Goal: Communication & Community: Answer question/provide support

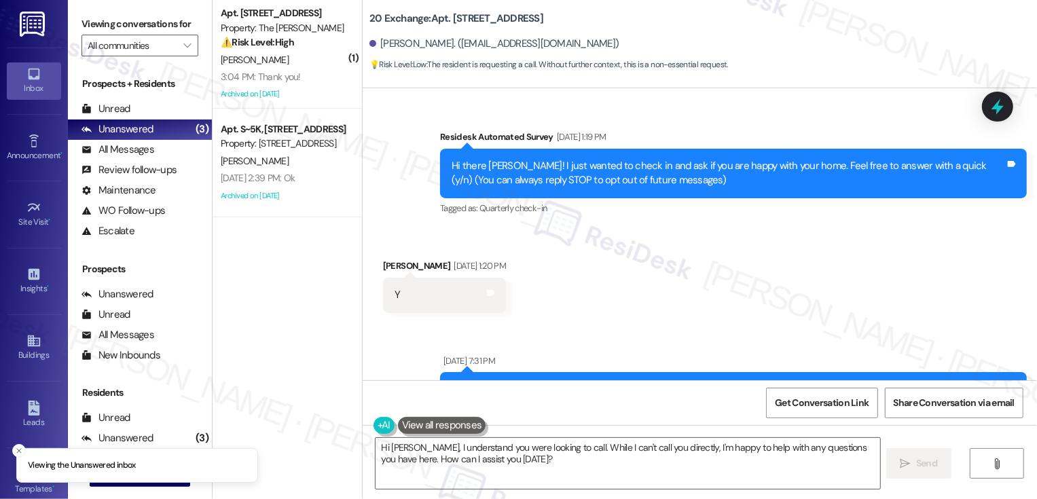
scroll to position [5271, 0]
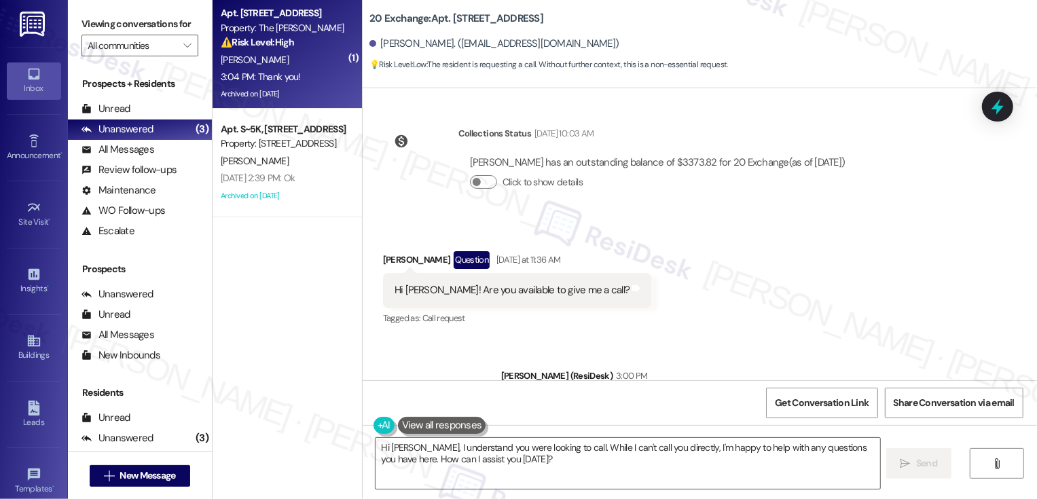
click at [285, 96] on div "Archived on [DATE]" at bounding box center [283, 94] width 128 height 17
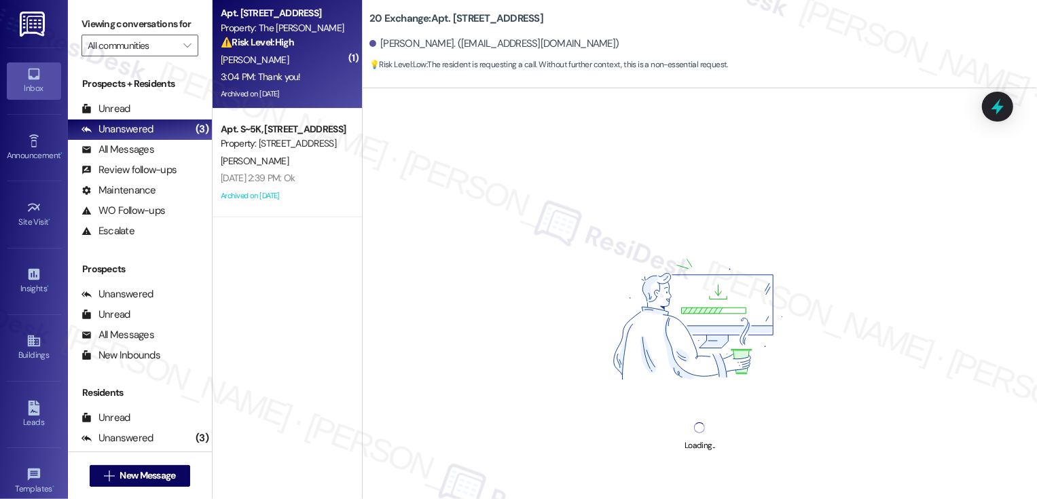
click at [285, 96] on div "Archived on [DATE]" at bounding box center [283, 94] width 128 height 17
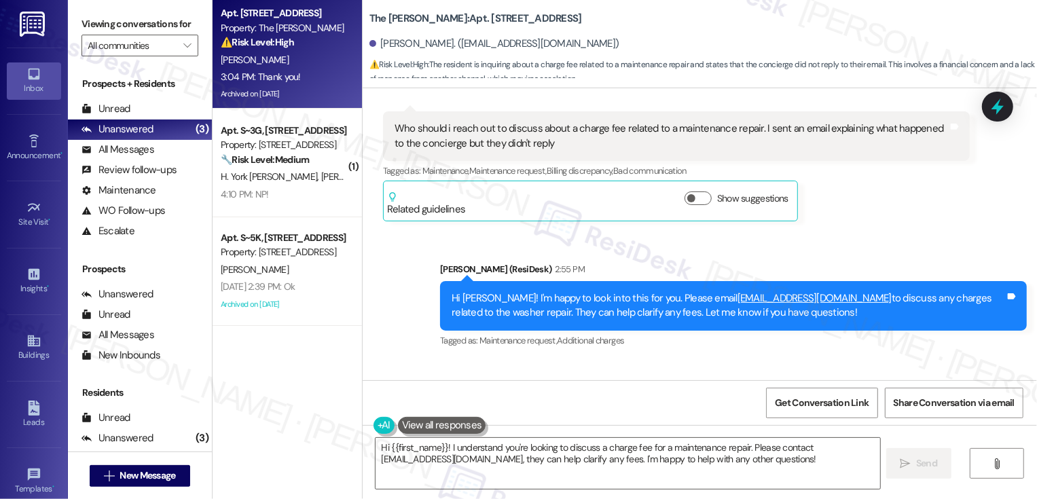
scroll to position [9987, 0]
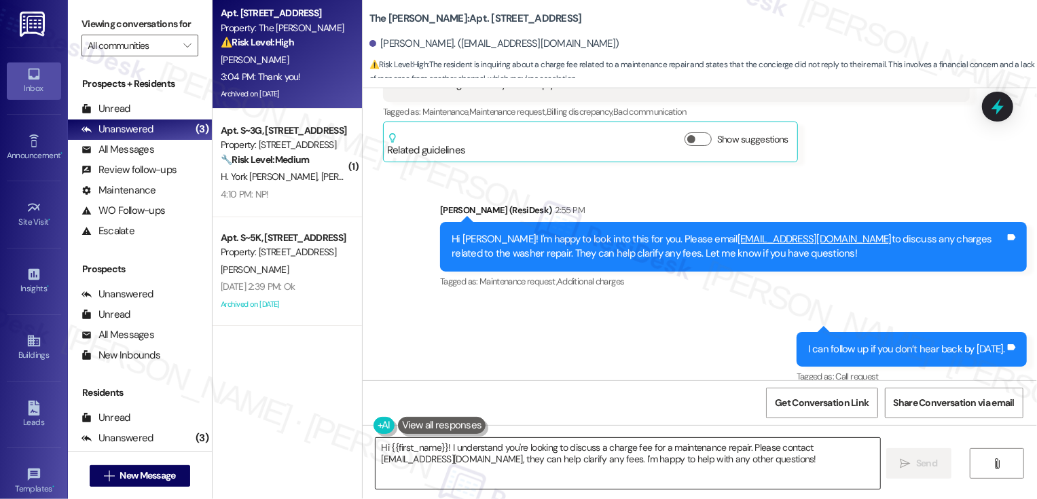
click at [460, 469] on textarea "Hi {{first_name}}! I understand you're looking to discuss a charge fee for a ma…" at bounding box center [628, 463] width 505 height 51
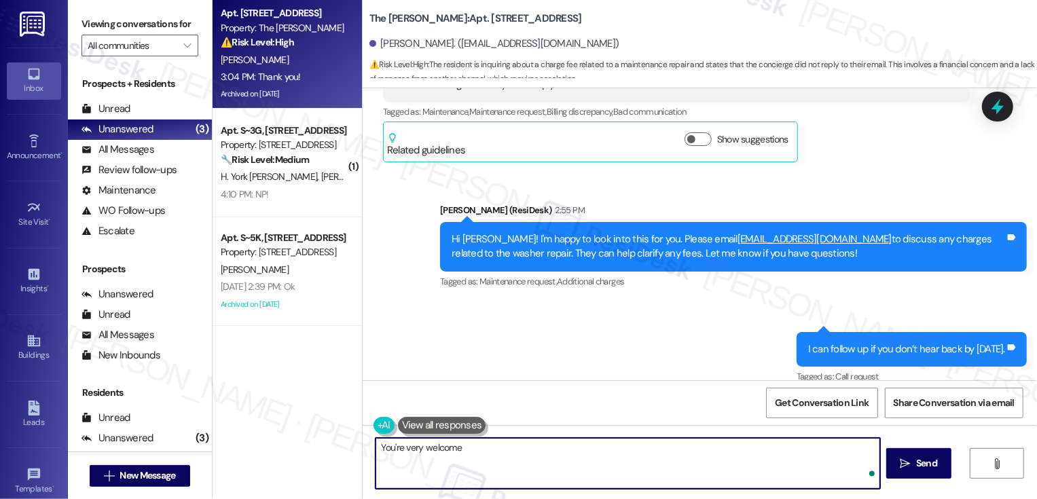
type textarea "You're very welcome!"
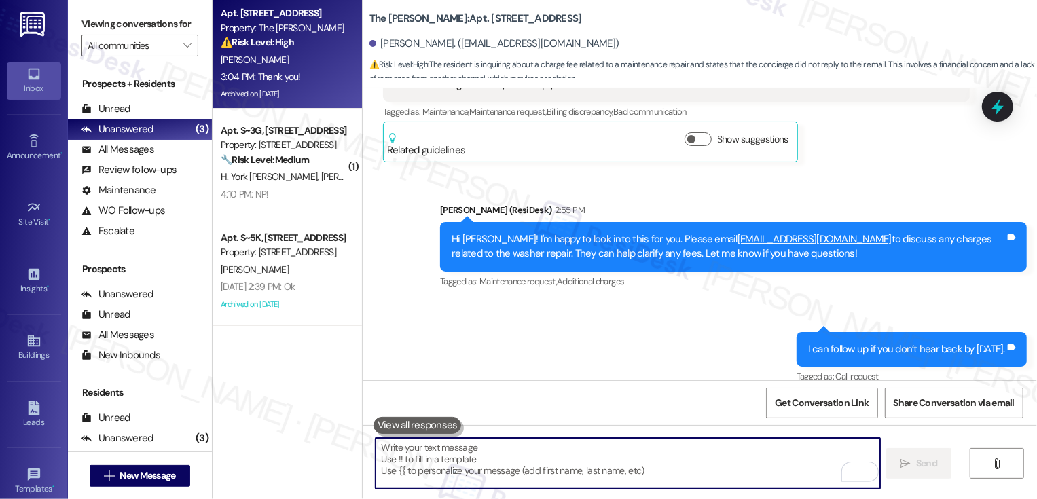
scroll to position [9986, 0]
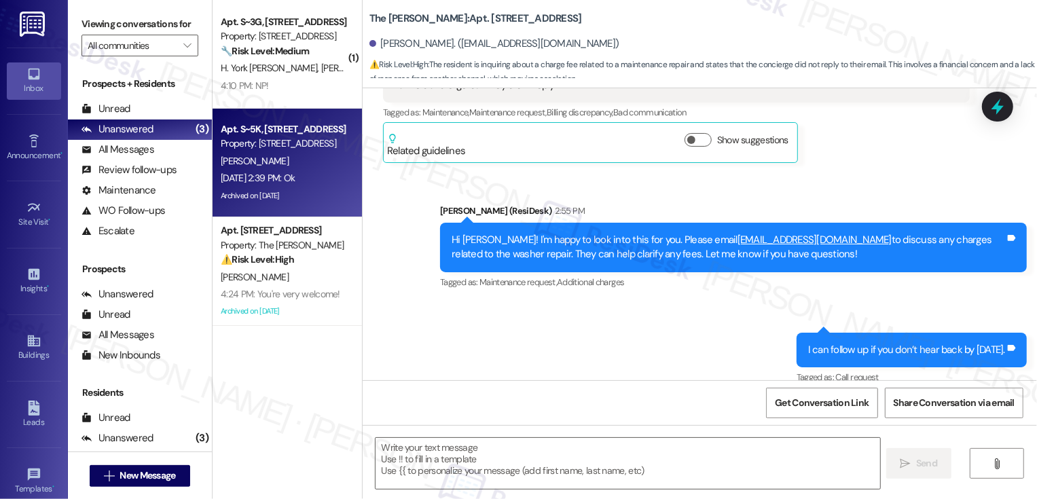
click at [293, 192] on div "Archived on [DATE]" at bounding box center [283, 195] width 128 height 17
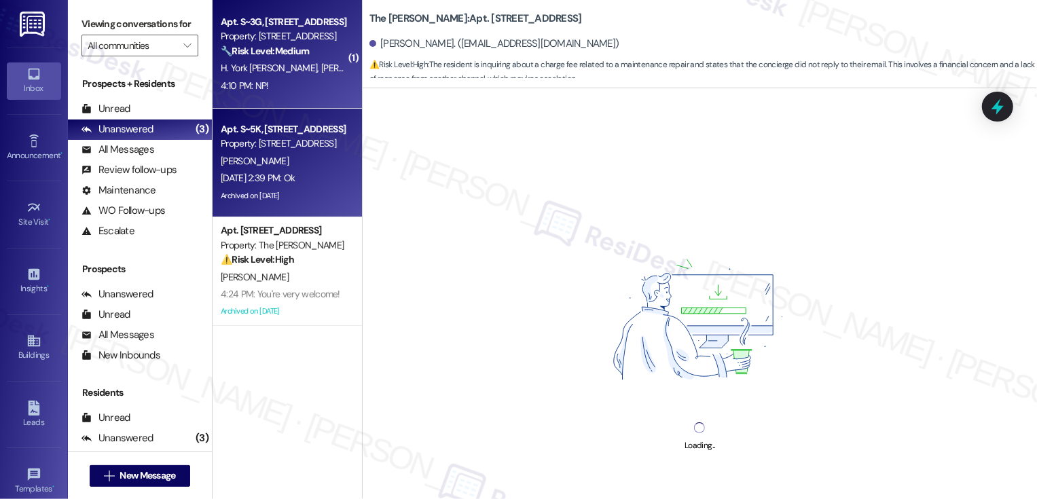
click at [300, 88] on div "4:10 PM: NP! 4:10 PM: NP!" at bounding box center [283, 85] width 128 height 17
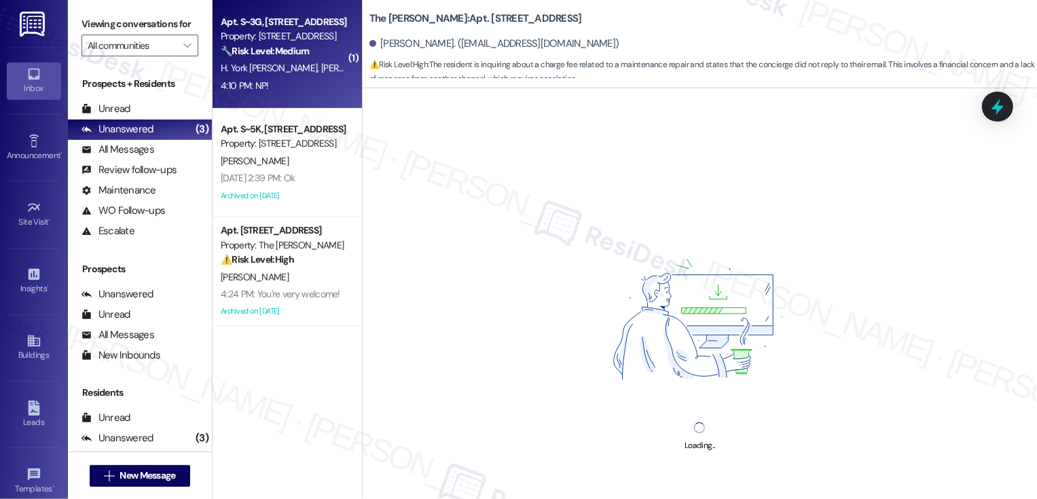
click at [300, 88] on div "4:10 PM: NP! 4:10 PM: NP!" at bounding box center [283, 85] width 128 height 17
click at [324, 80] on div "4:10 PM: NP! 4:10 PM: NP!" at bounding box center [283, 85] width 128 height 17
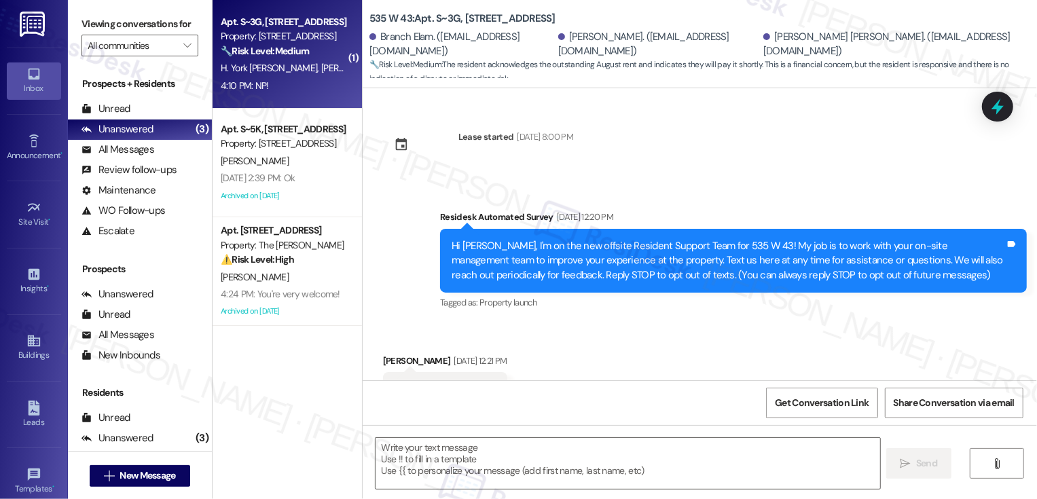
click at [321, 71] on span "[PERSON_NAME]" at bounding box center [357, 68] width 72 height 12
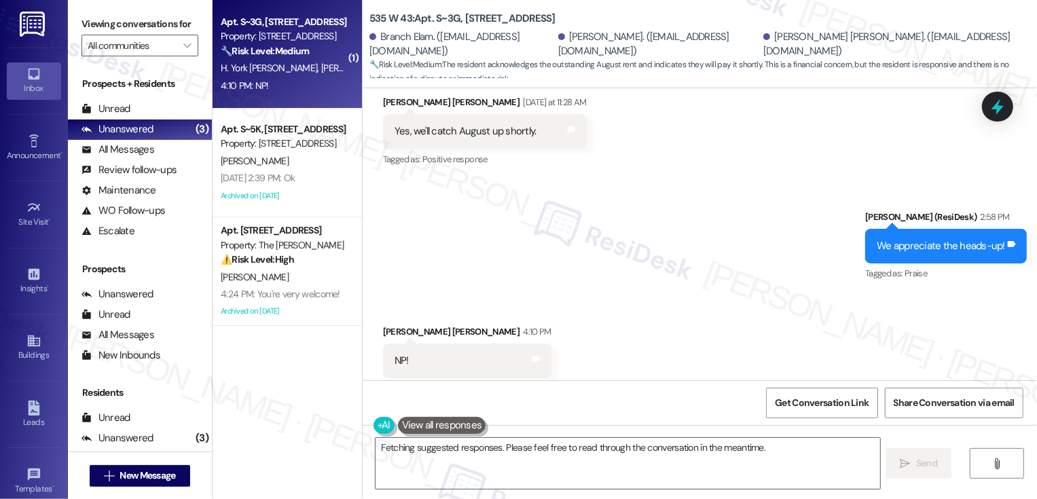
scroll to position [8234, 0]
type textarea "Hey {{first_name}}! Glad to hear you're planning to catch up on August rent soo…"
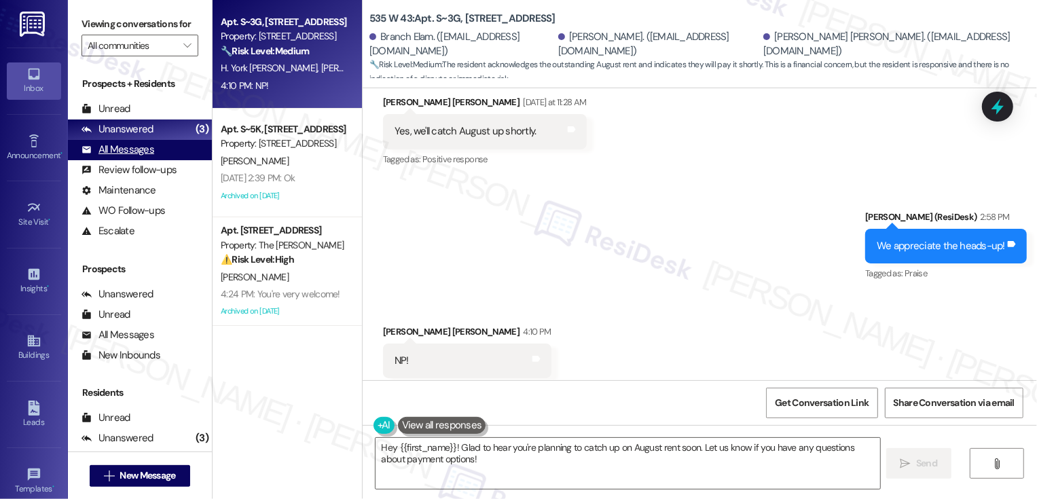
click at [135, 157] on div "All Messages" at bounding box center [118, 150] width 73 height 14
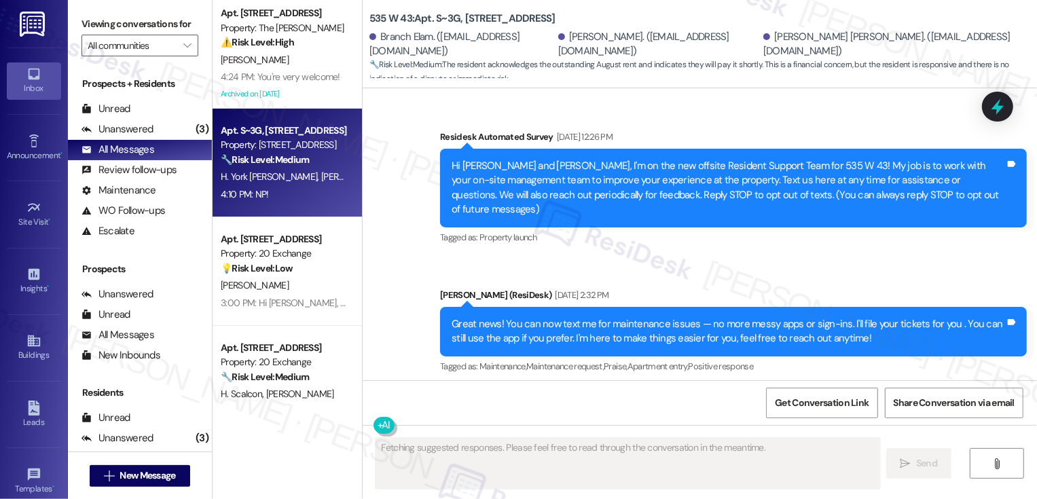
scroll to position [8233, 0]
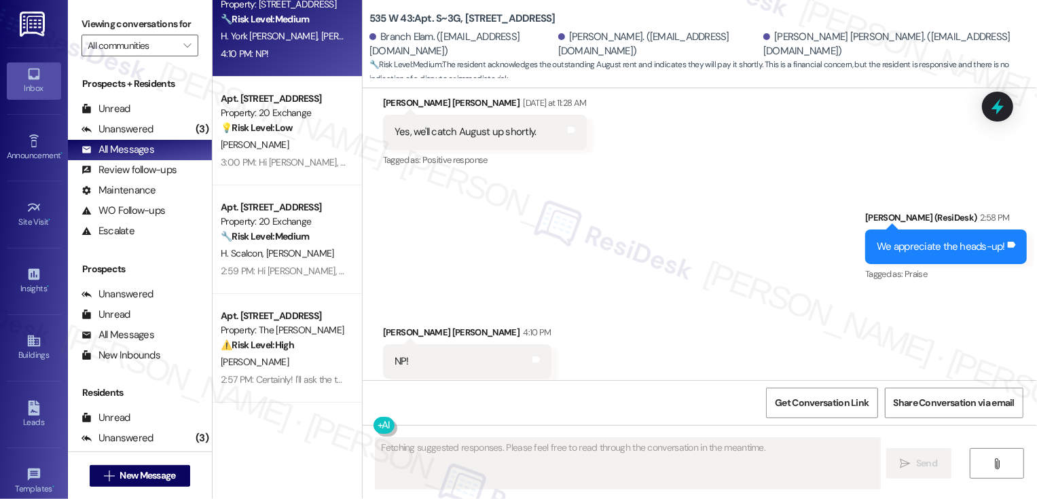
type textarea "Fetching suggested responses. Please feel free to read through the conversation…"
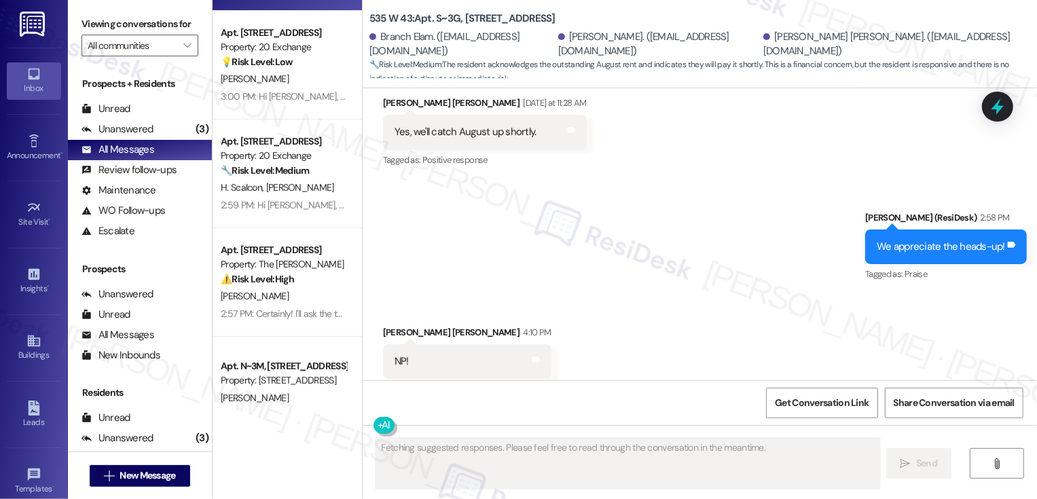
scroll to position [218, 0]
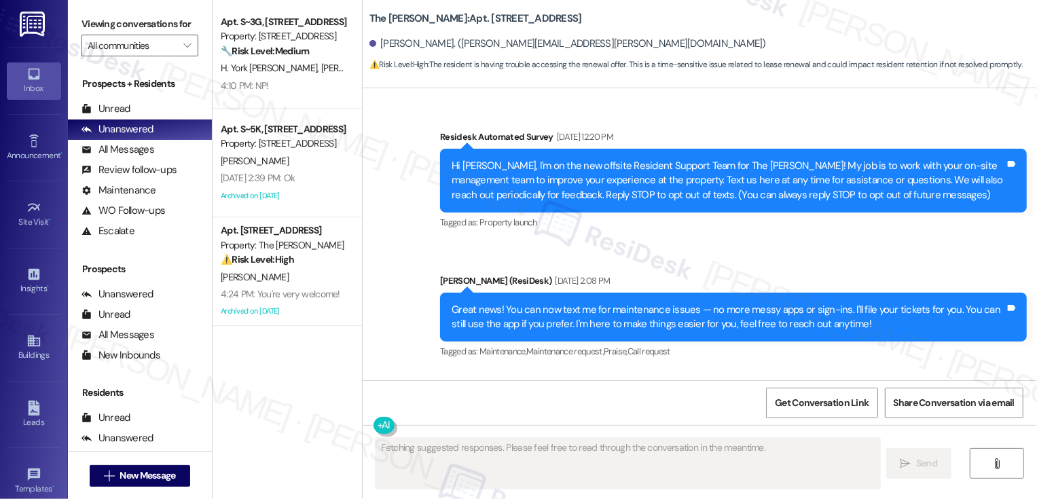
scroll to position [5822, 0]
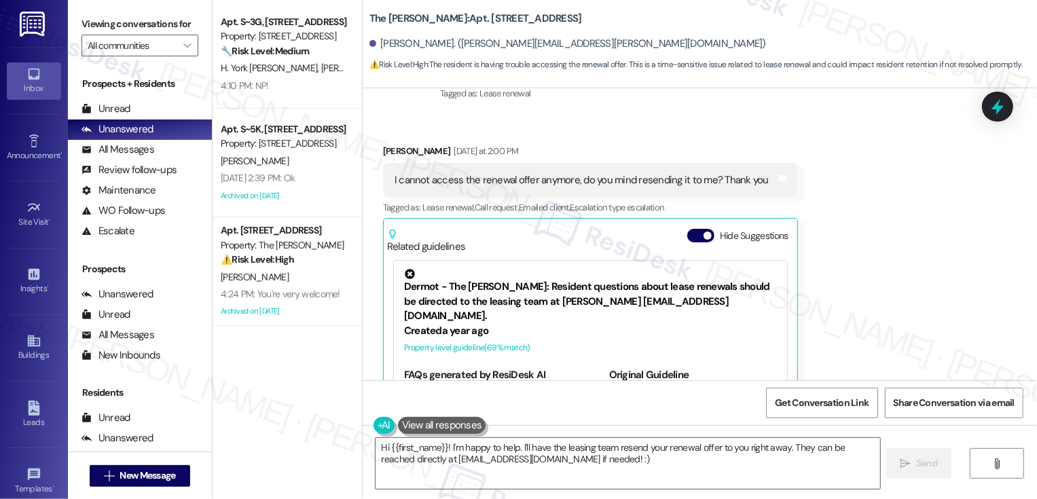
click at [682, 222] on div "Related guidelines Hide Suggestions" at bounding box center [590, 238] width 407 height 32
click at [689, 229] on button "Hide Suggestions" at bounding box center [700, 236] width 27 height 14
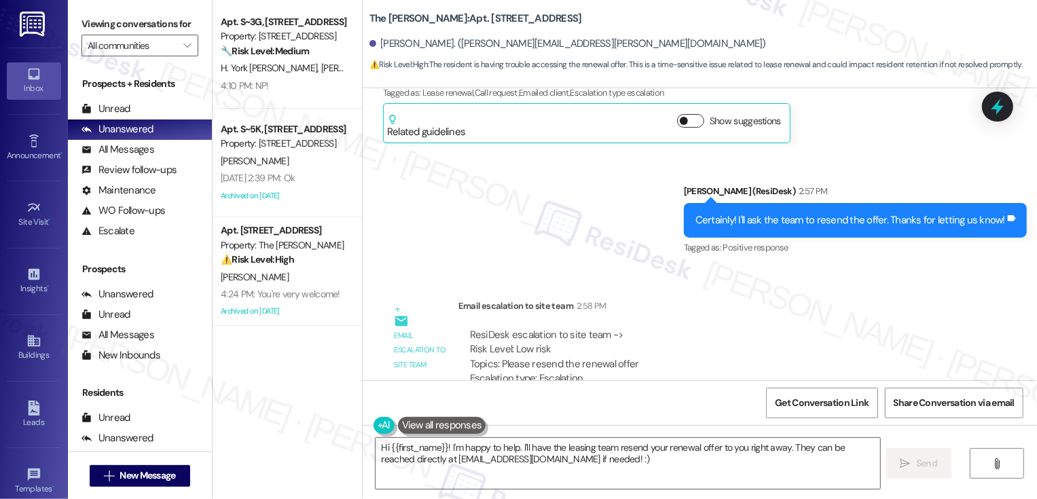
scroll to position [6029, 0]
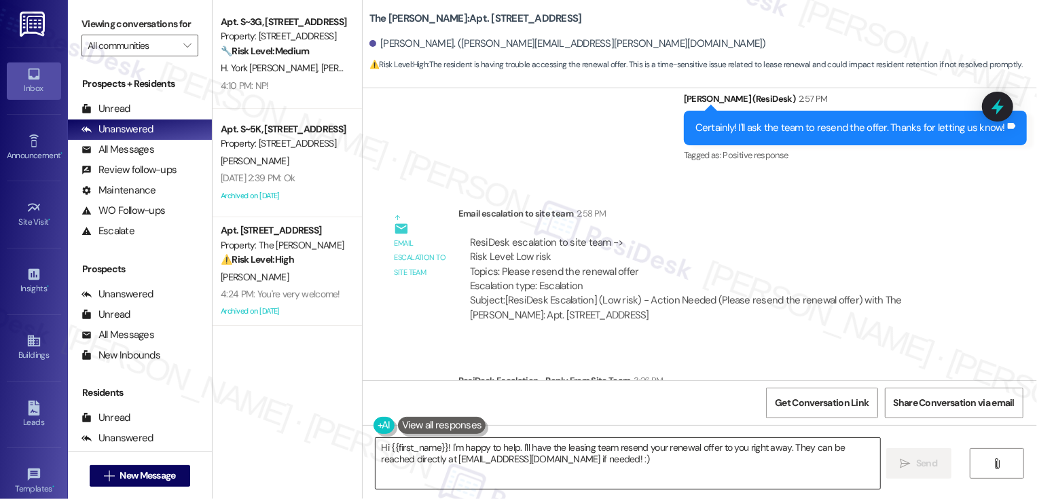
click at [496, 456] on textarea "Hi {{first_name}}! I'm happy to help. I'll have the leasing team resend your re…" at bounding box center [628, 463] width 505 height 51
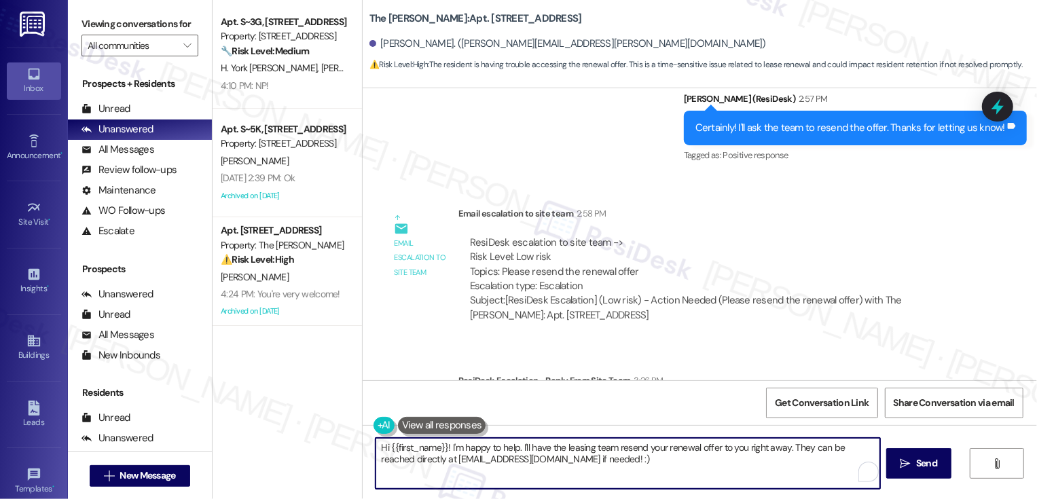
drag, startPoint x: 444, startPoint y: 446, endPoint x: 713, endPoint y: 483, distance: 270.8
click at [713, 484] on textarea "Hi {{first_name}}! I'm happy to help. I'll have the leasing team resend your re…" at bounding box center [628, 463] width 505 height 51
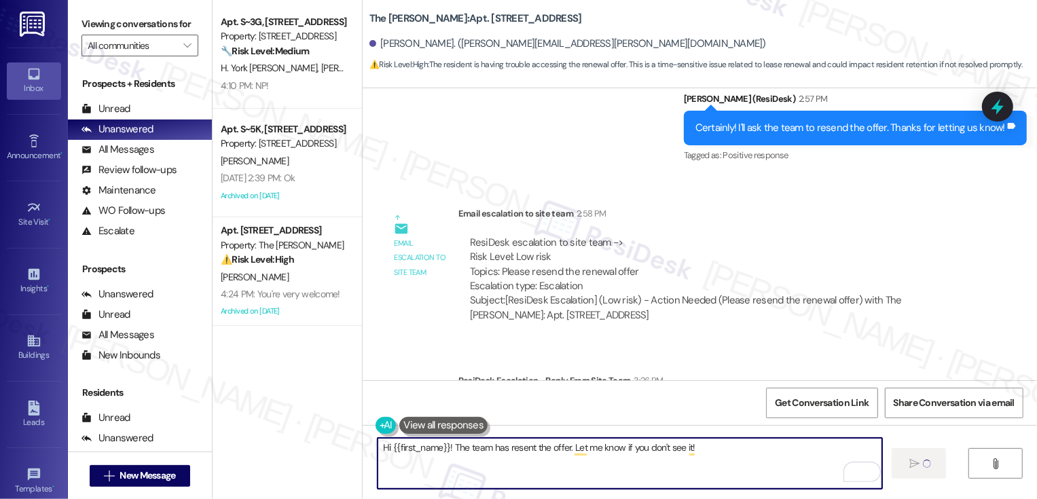
type textarea "Hi {{first_name}}! The team has resent the offer. Let me know if you don't see …"
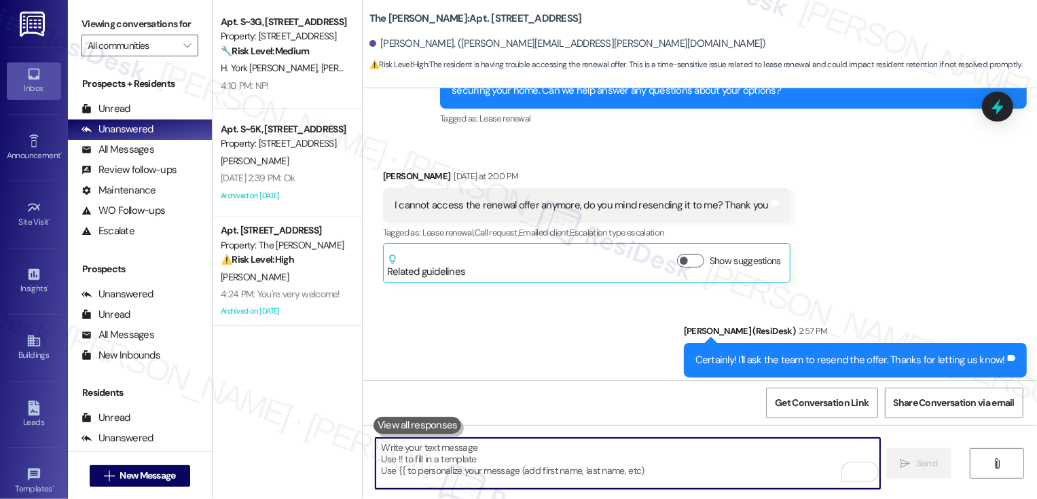
scroll to position [6123, 0]
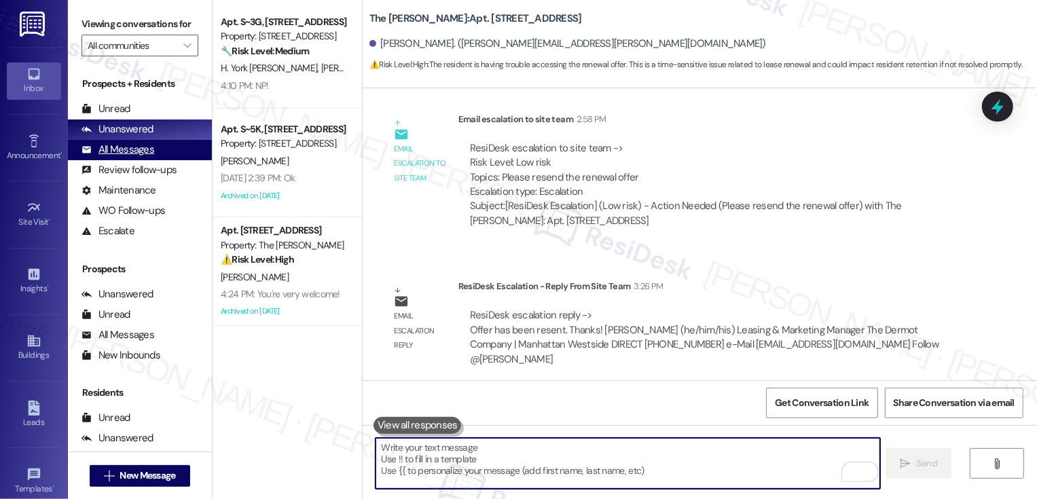
click at [141, 157] on div "All Messages" at bounding box center [118, 150] width 73 height 14
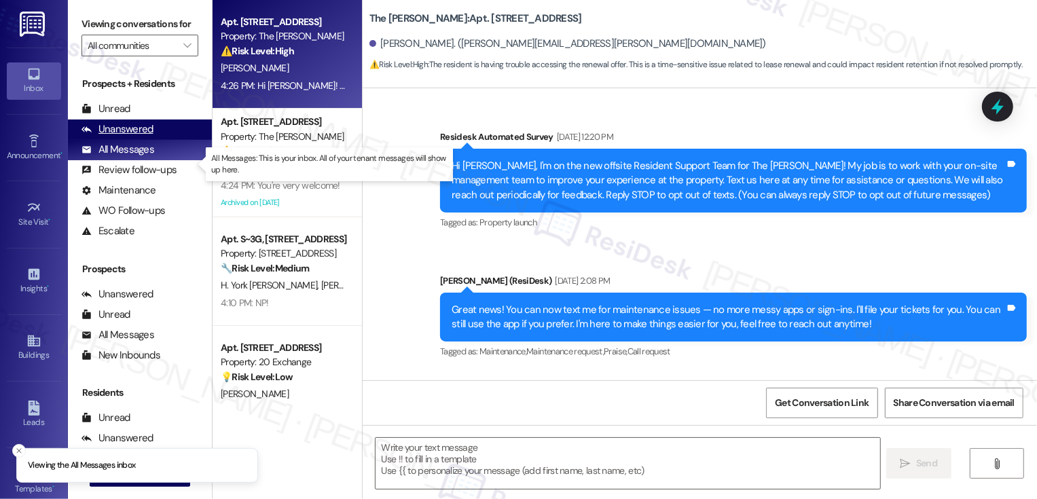
click at [151, 137] on div "Unanswered" at bounding box center [118, 129] width 72 height 14
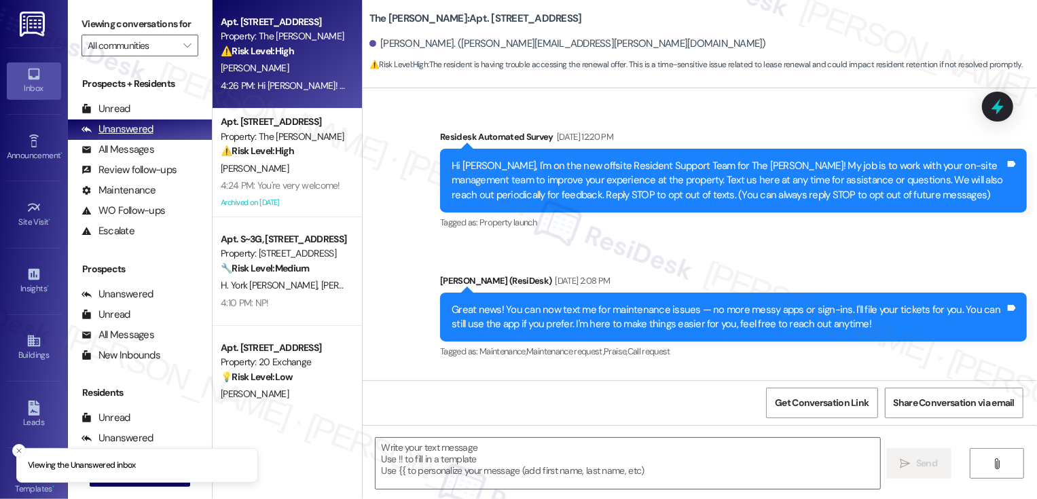
scroll to position [0, 0]
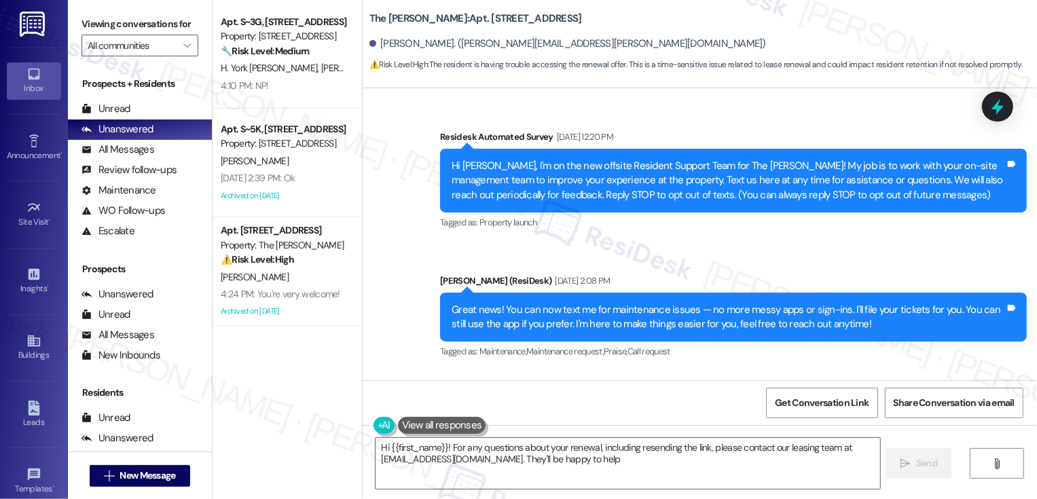
type textarea "Hi {{first_name}}! For any questions about your renewal, including resending th…"
